Goal: Task Accomplishment & Management: Complete application form

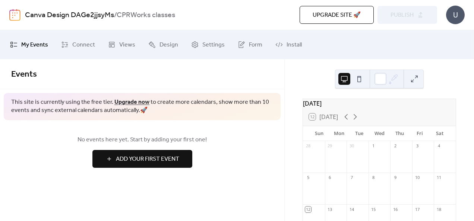
click at [160, 157] on span "Add Your First Event" at bounding box center [147, 159] width 63 height 9
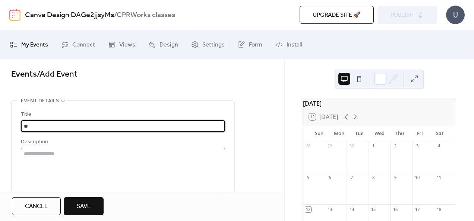
type input "*"
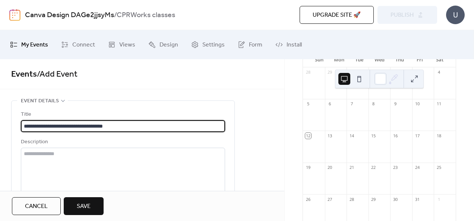
scroll to position [74, 0]
type input "**********"
click at [337, 180] on div at bounding box center [336, 182] width 22 height 19
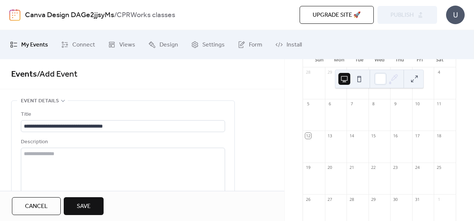
click at [333, 171] on div "20" at bounding box center [330, 168] width 6 height 6
click at [83, 205] on span "Save" at bounding box center [84, 206] width 14 height 9
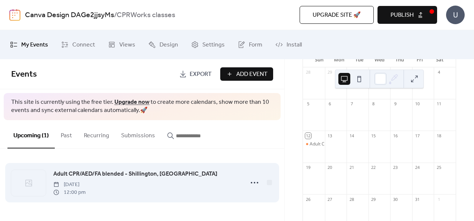
click at [56, 184] on icon at bounding box center [56, 185] width 6 height 6
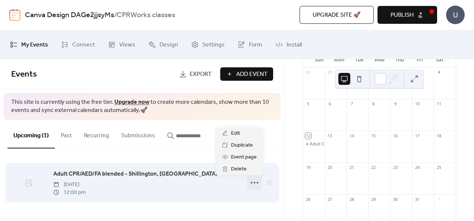
click at [255, 182] on icon at bounding box center [255, 183] width 12 height 12
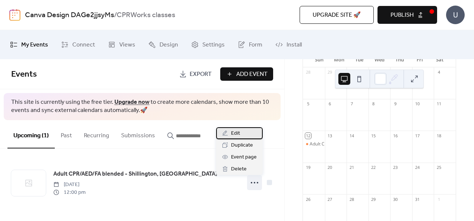
click at [241, 134] on div "Edit" at bounding box center [239, 133] width 47 height 12
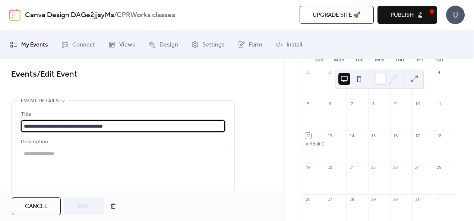
click at [341, 173] on div "20" at bounding box center [336, 168] width 22 height 10
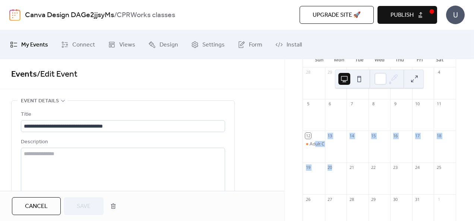
drag, startPoint x: 322, startPoint y: 149, endPoint x: 337, endPoint y: 172, distance: 27.7
click at [337, 172] on div "28 29 30 1 2 3 4 5 6 7 8 9 10 11 12 Adult CPR/AED/FA blended - [GEOGRAPHIC_DATA…" at bounding box center [379, 165] width 153 height 196
drag, startPoint x: 337, startPoint y: 172, endPoint x: 322, endPoint y: 156, distance: 22.2
click at [322, 156] on div "Adult CPR/AED/FA blended - Shillington, [GEOGRAPHIC_DATA]" at bounding box center [314, 150] width 22 height 19
click at [321, 145] on div "Adult CPR/AED/FA blended - Shillington, [GEOGRAPHIC_DATA]" at bounding box center [374, 144] width 128 height 6
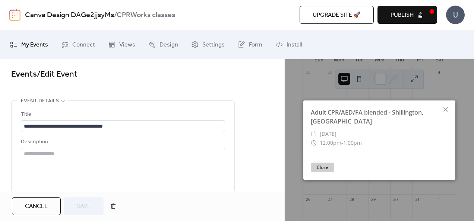
click at [323, 163] on button "Close" at bounding box center [322, 168] width 23 height 10
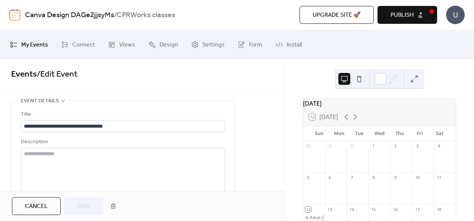
click at [31, 210] on span "Cancel" at bounding box center [36, 206] width 23 height 9
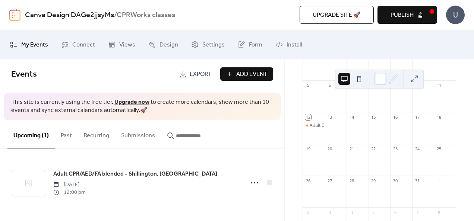
scroll to position [92, 0]
click at [346, 160] on div at bounding box center [336, 163] width 22 height 19
click at [333, 152] on div "20" at bounding box center [330, 150] width 6 height 6
